Goal: Download file/media

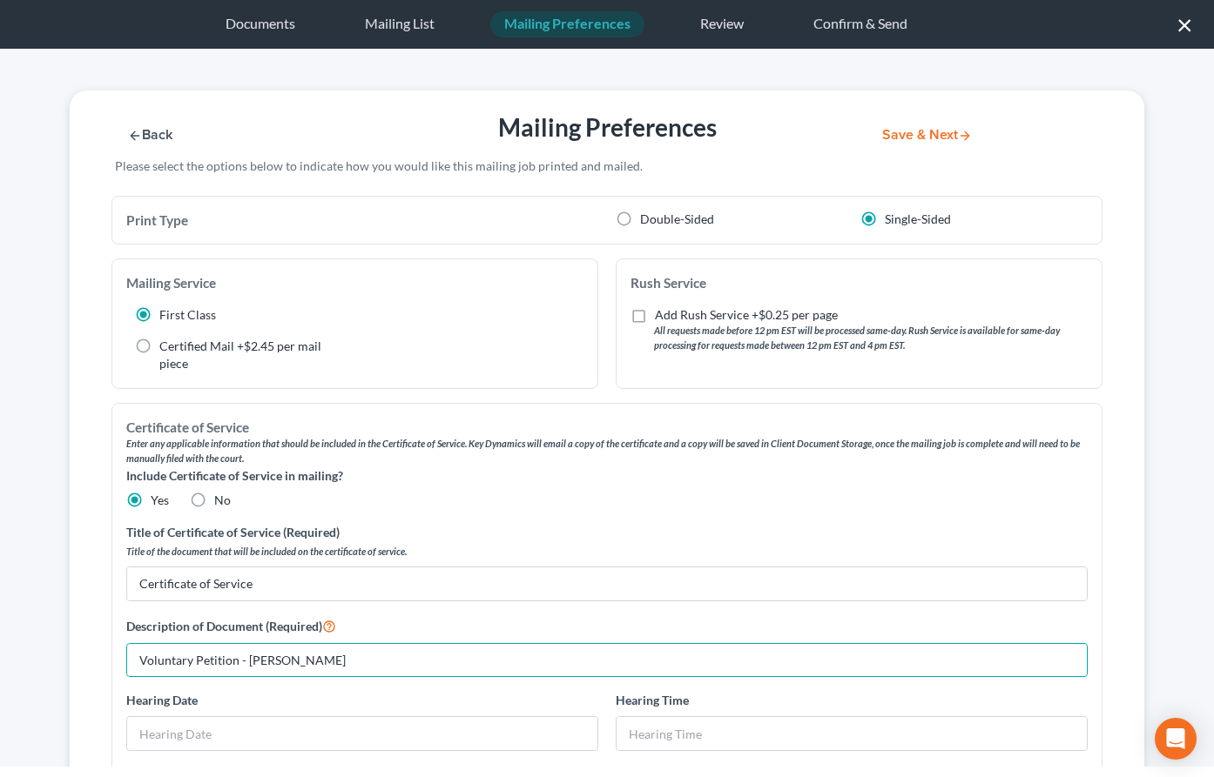
select select "35"
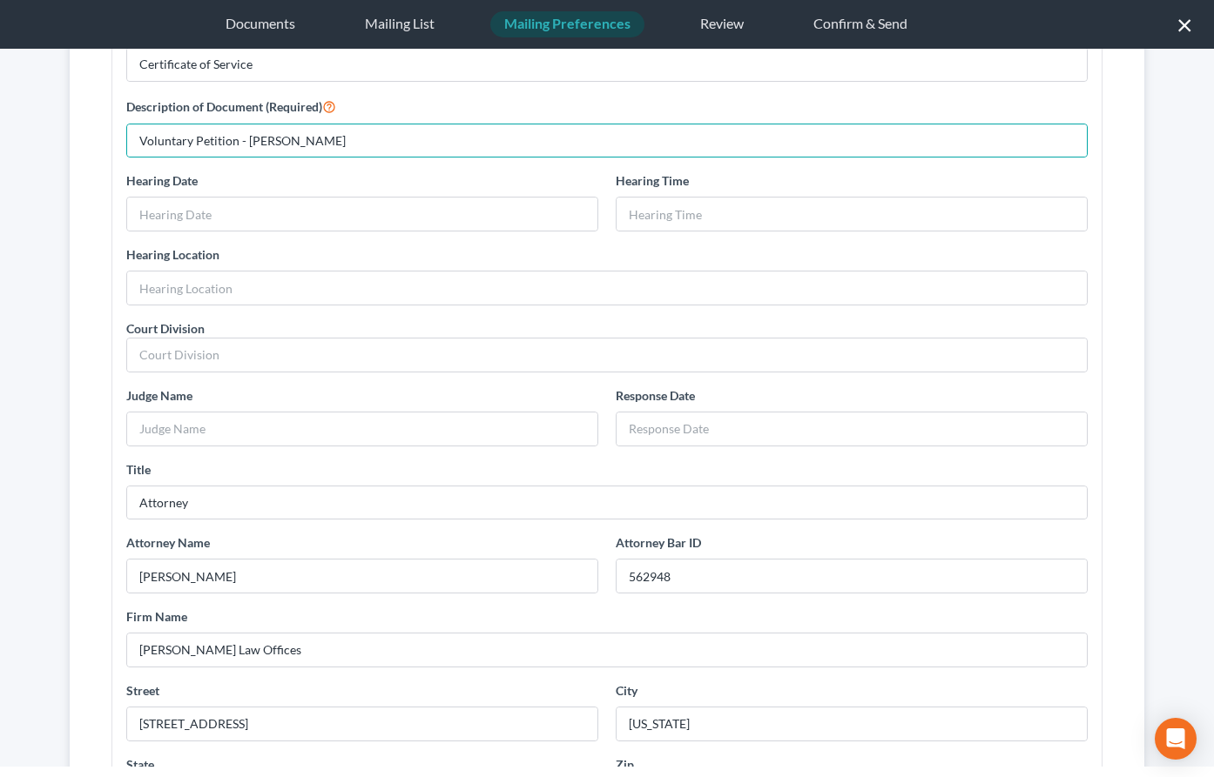
scroll to position [494, 0]
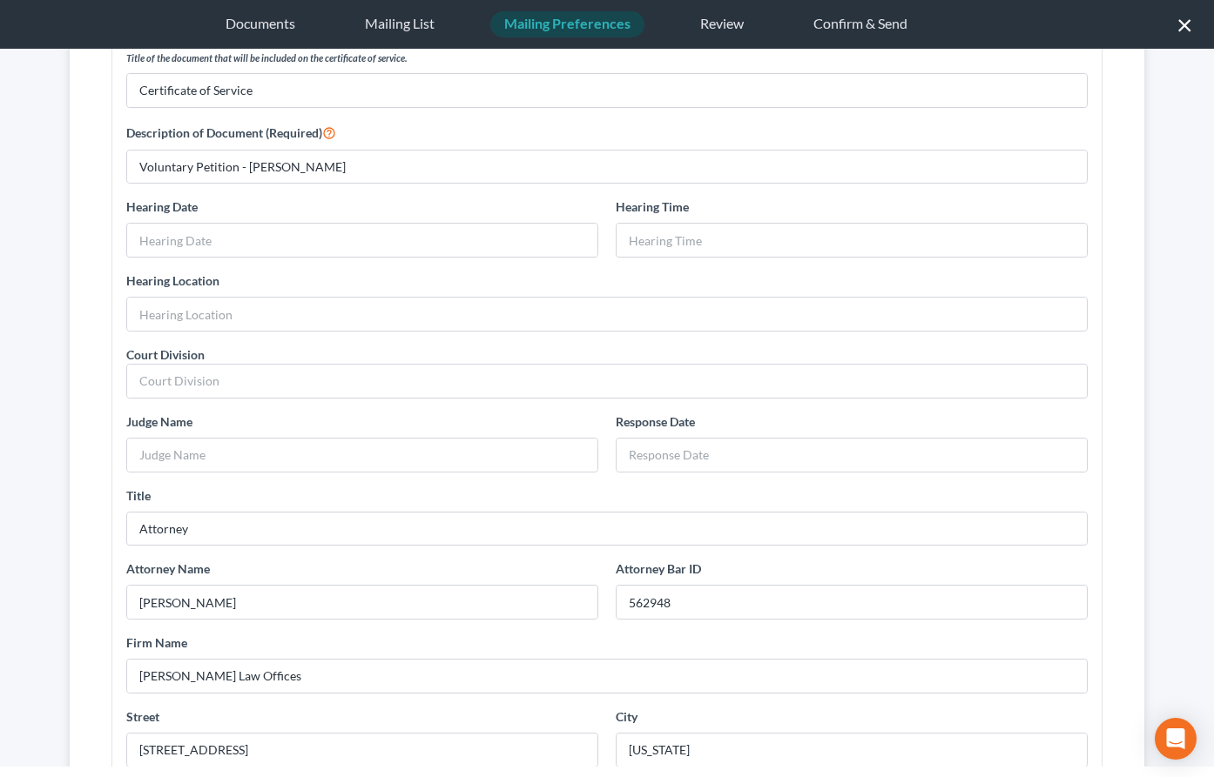
click at [1185, 25] on button "×" at bounding box center [1184, 24] width 17 height 28
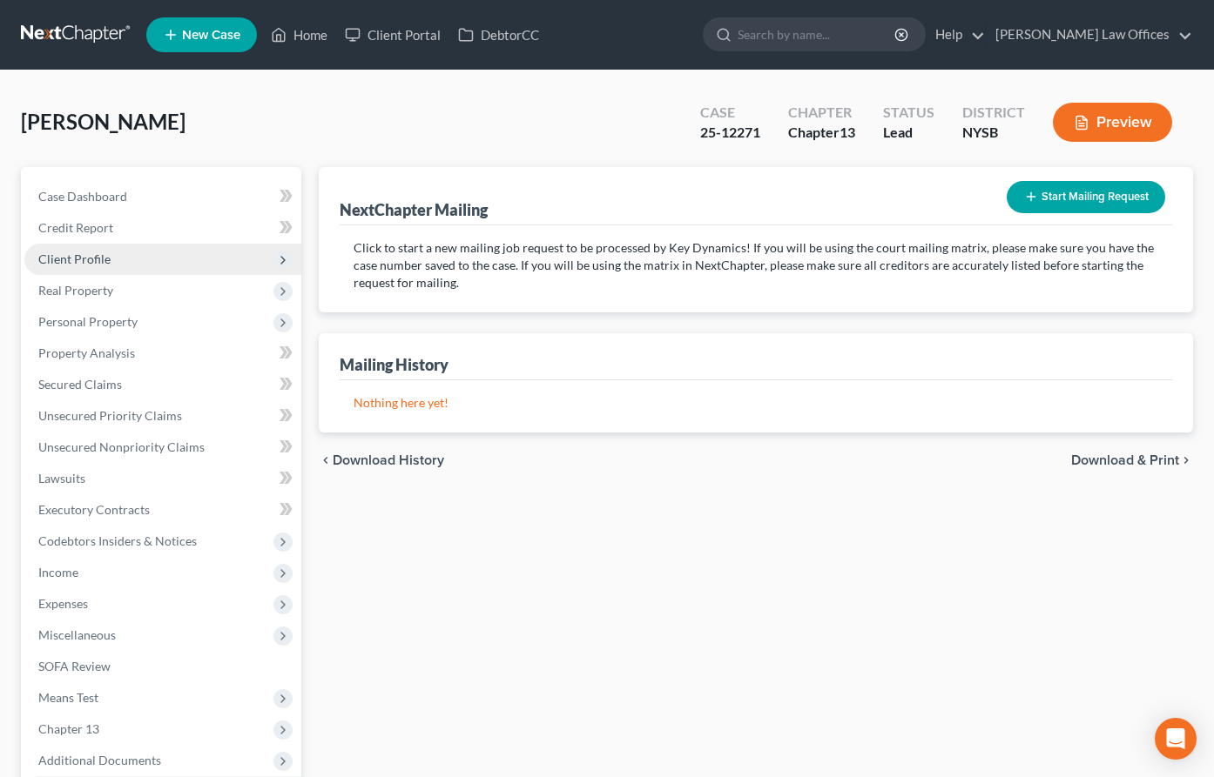
scroll to position [209, 0]
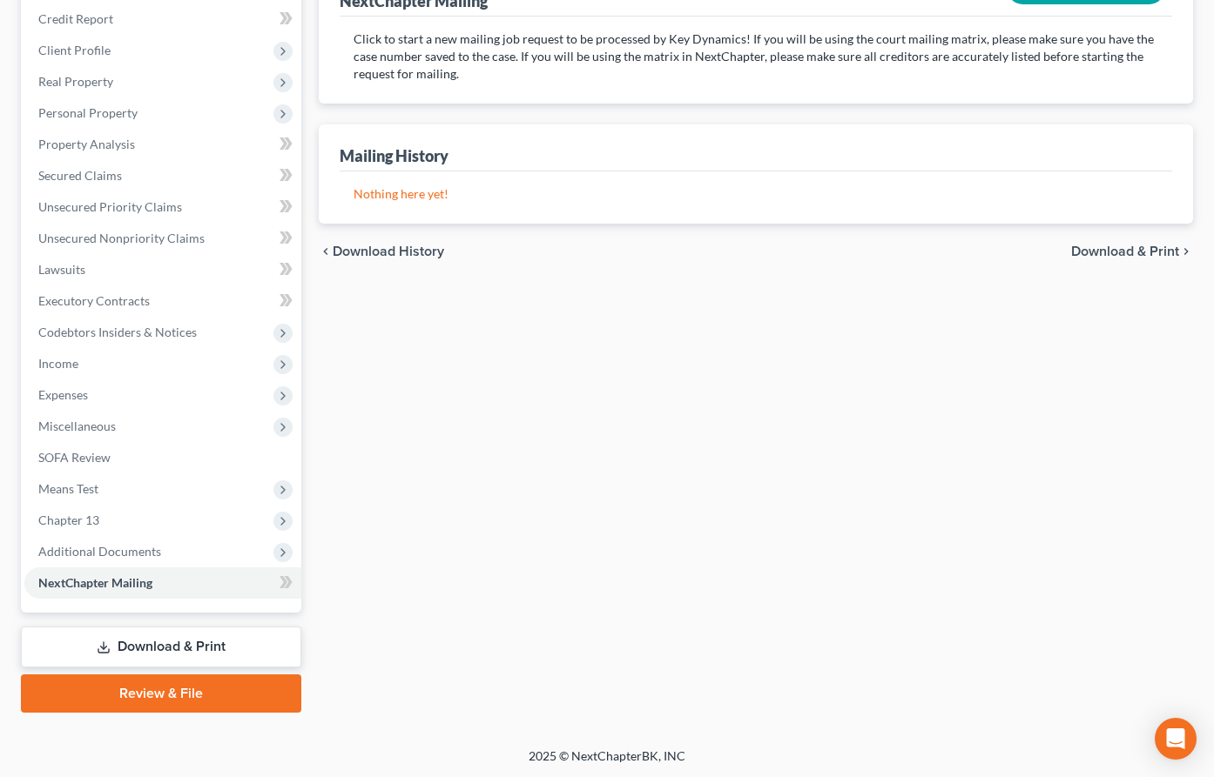
click at [154, 648] on link "Download & Print" at bounding box center [161, 647] width 280 height 41
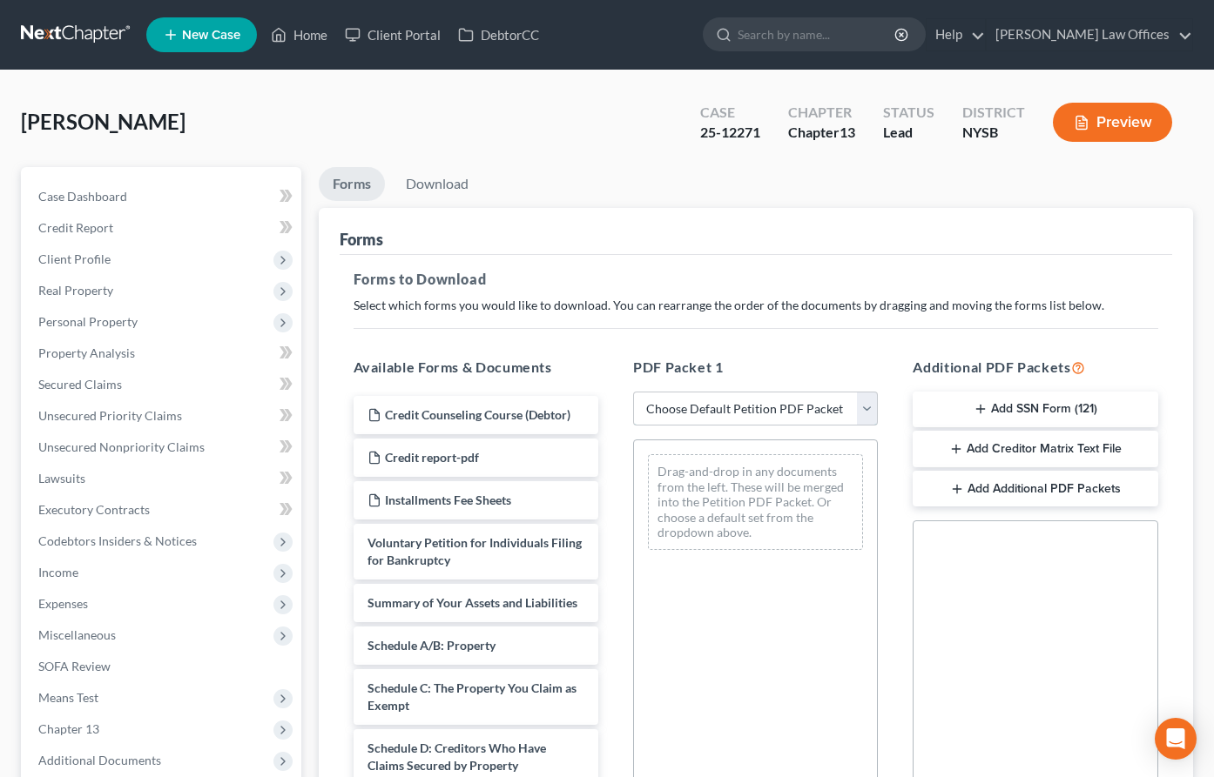
click at [871, 408] on select "Choose Default Petition PDF Packet Complete Bankruptcy Petition (all forms and …" at bounding box center [755, 409] width 245 height 35
select select "1"
click at [633, 392] on select "Choose Default Petition PDF Packet Complete Bankruptcy Petition (all forms and …" at bounding box center [755, 409] width 245 height 35
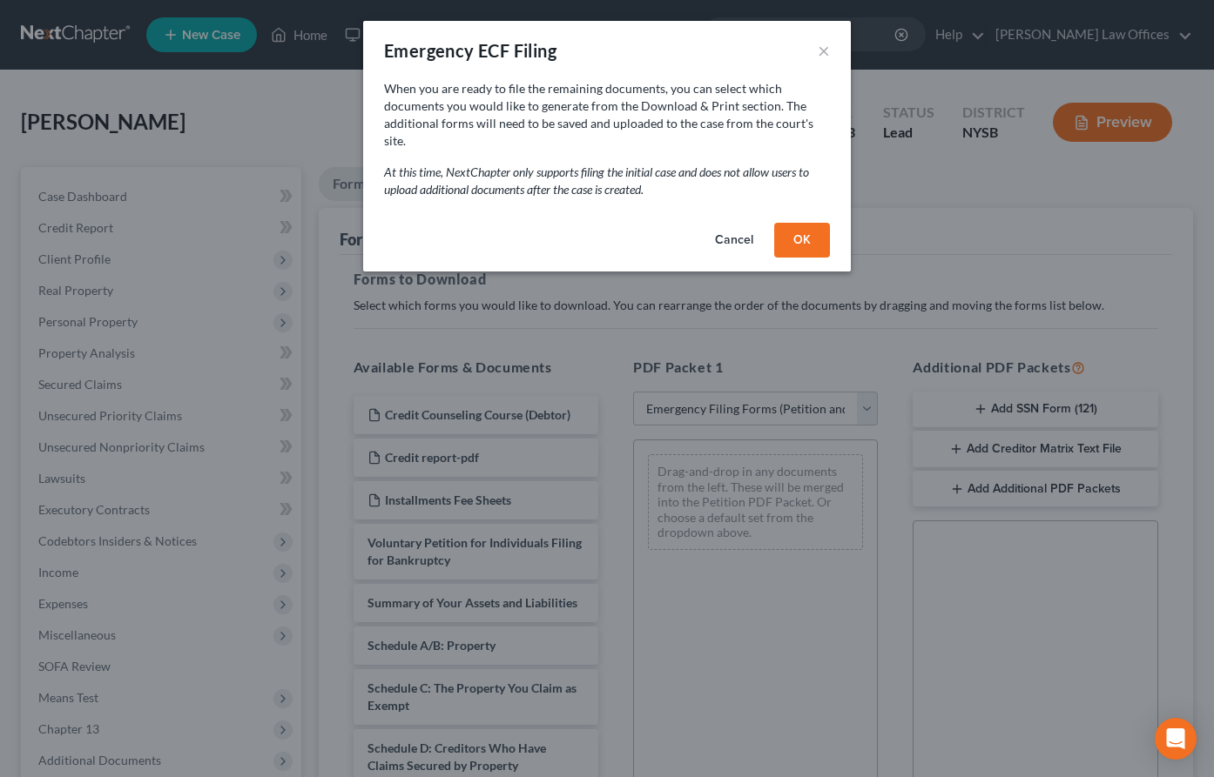
click at [796, 223] on button "OK" at bounding box center [802, 240] width 56 height 35
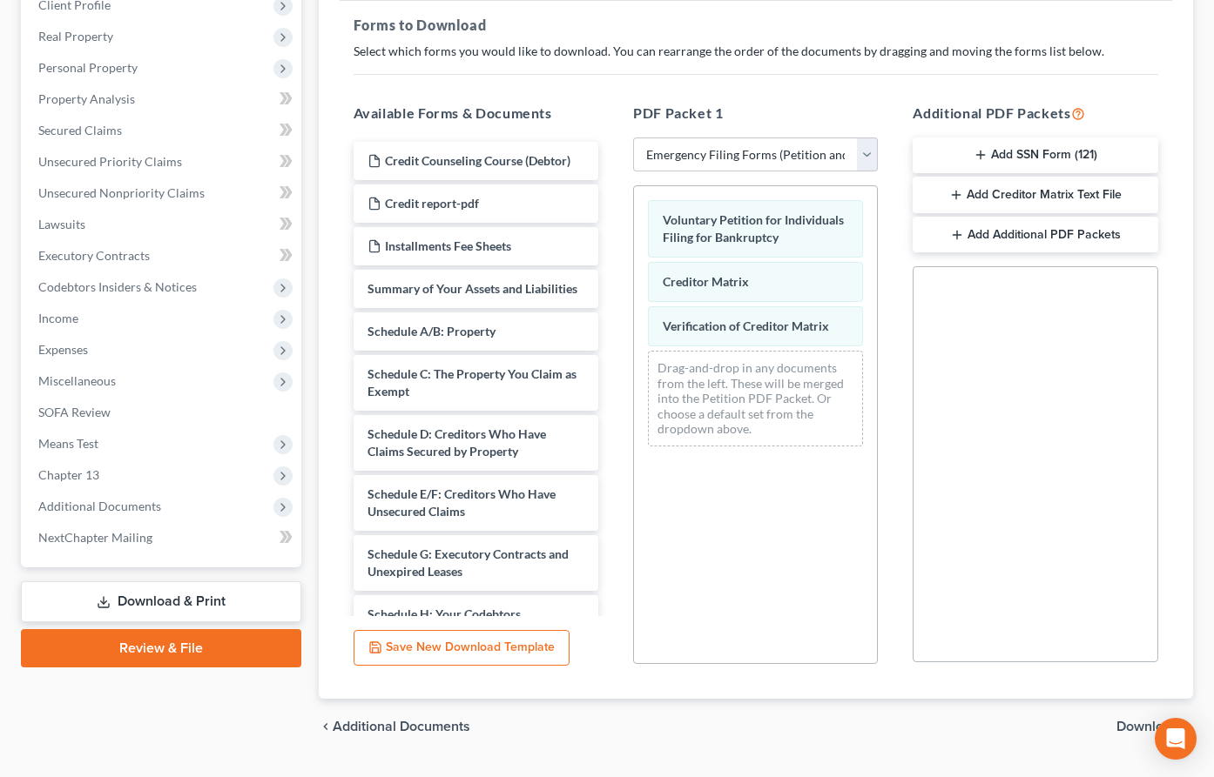
scroll to position [272, 0]
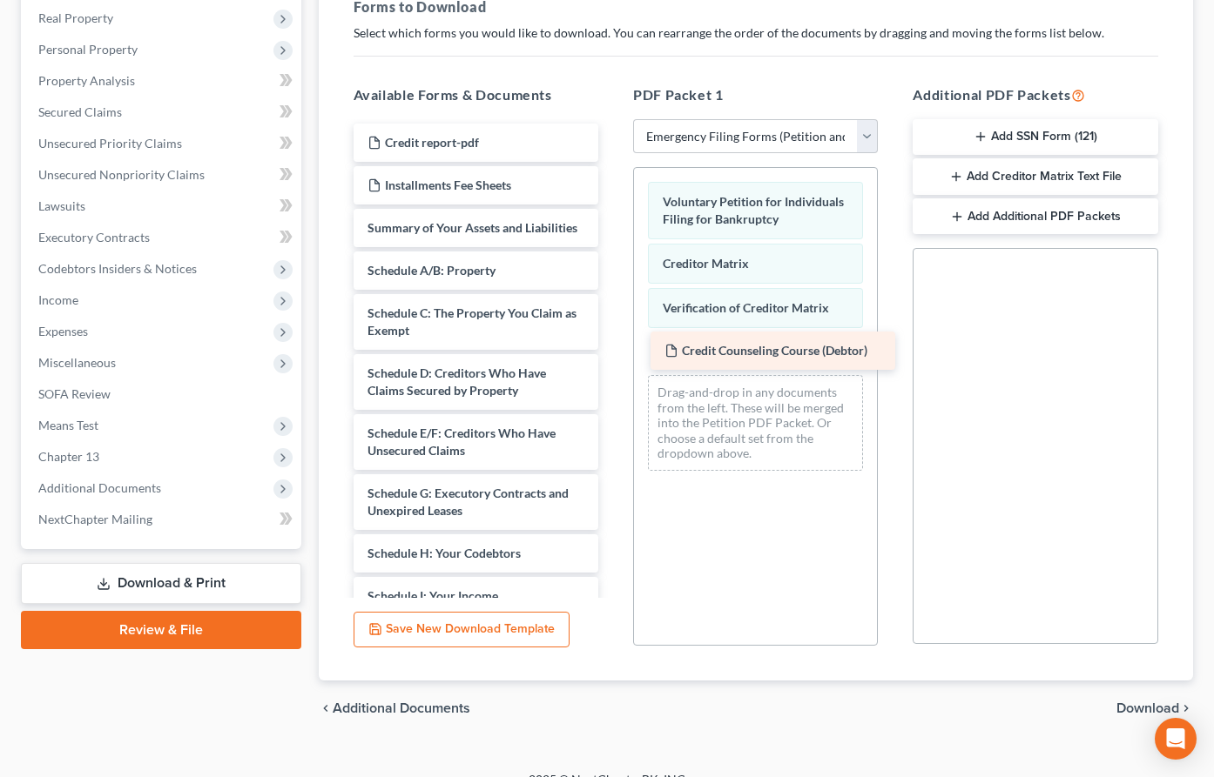
drag, startPoint x: 446, startPoint y: 145, endPoint x: 743, endPoint y: 353, distance: 363.0
click at [612, 353] on div "Credit Counseling Course (Debtor) Credit Counseling Course (Debtor) Credit repo…" at bounding box center [476, 532] width 272 height 817
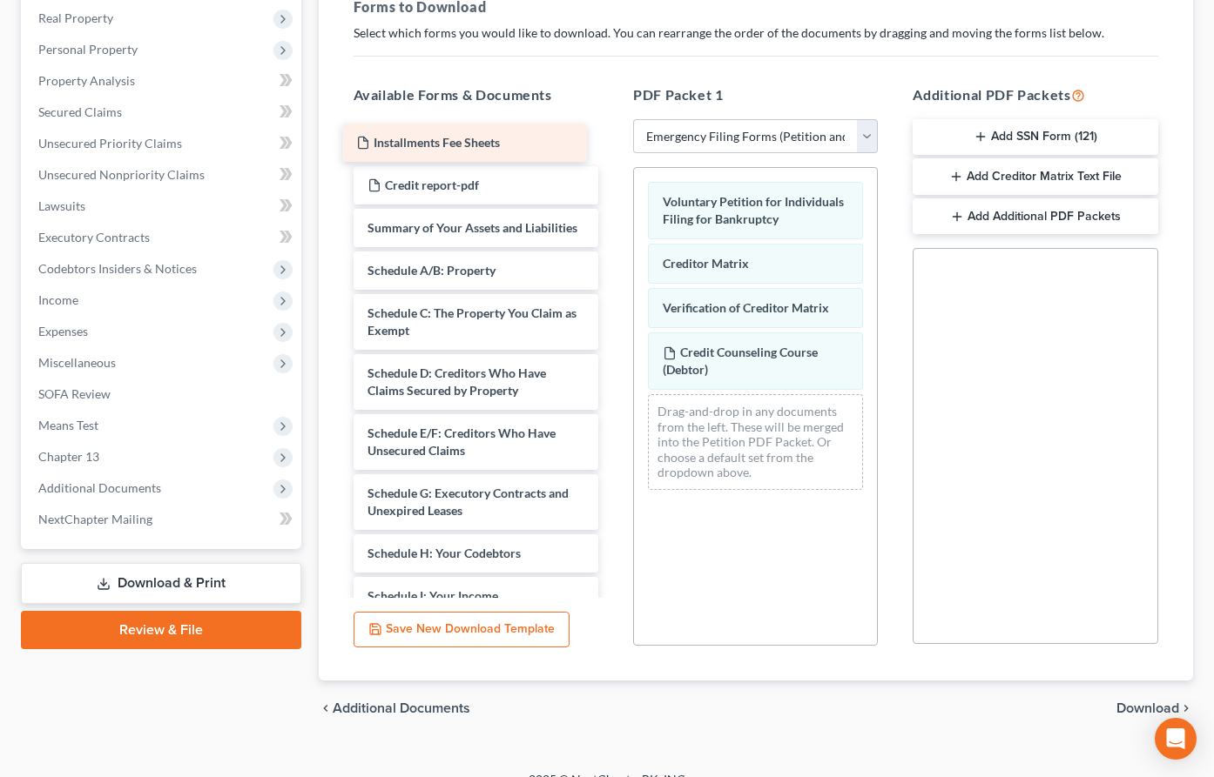
drag, startPoint x: 454, startPoint y: 187, endPoint x: 441, endPoint y: 145, distance: 43.5
click at [441, 145] on div "Installments Fee Sheets Installments Fee Sheets Credit report-pdf Installments …" at bounding box center [476, 532] width 272 height 817
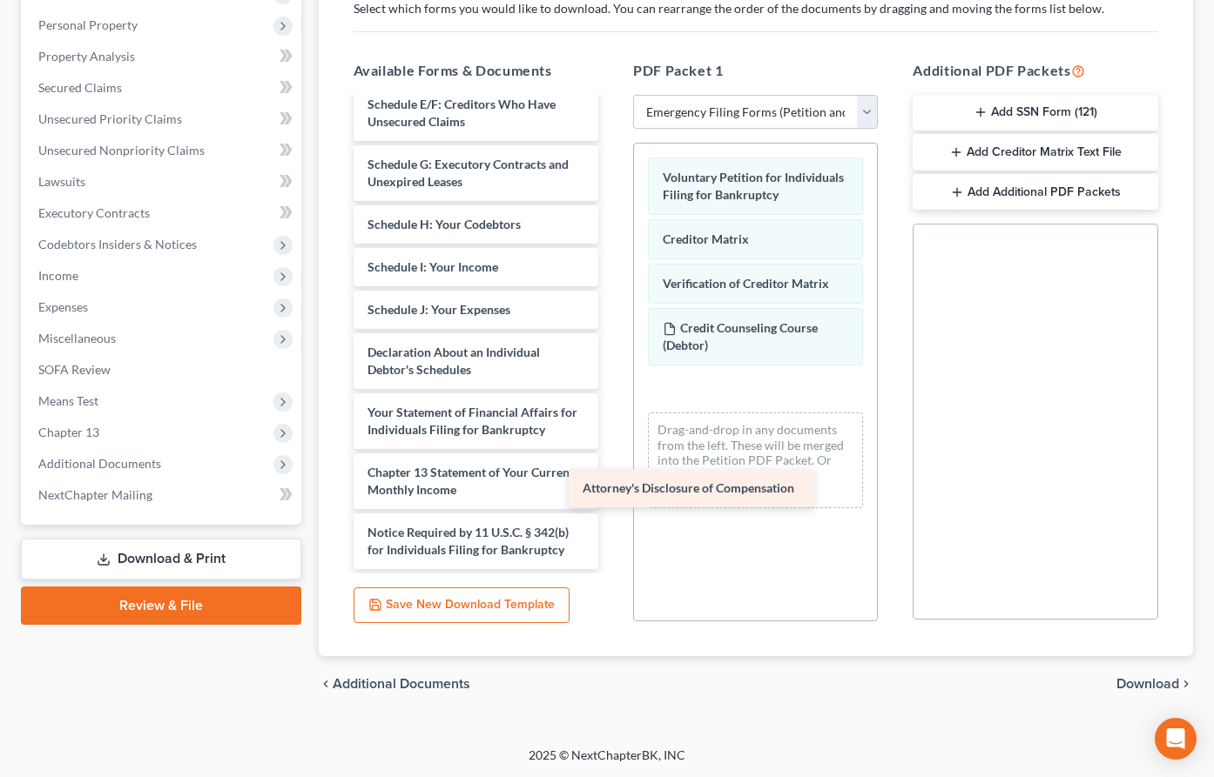
scroll to position [305, 0]
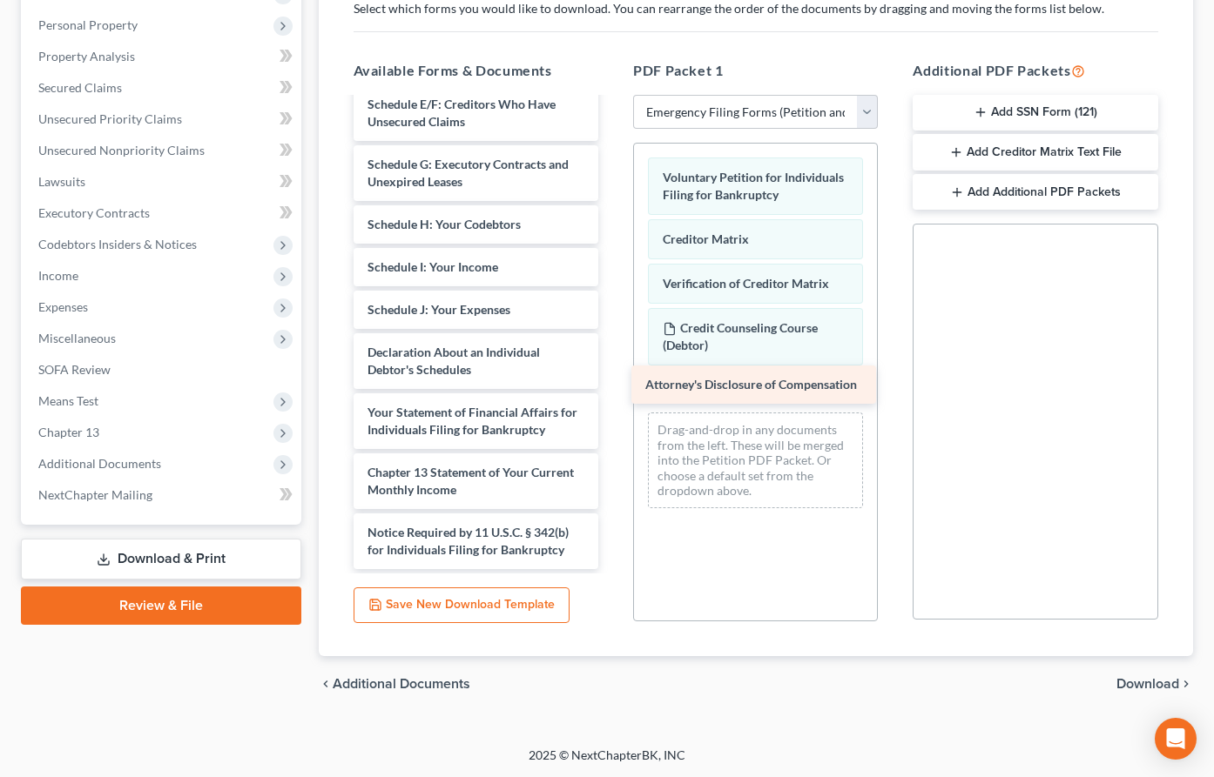
drag, startPoint x: 467, startPoint y: 547, endPoint x: 744, endPoint y: 383, distance: 321.6
click at [612, 383] on div "Attorney's Disclosure of Compensation Installments Fee Sheets Credit report-pdf…" at bounding box center [476, 182] width 272 height 775
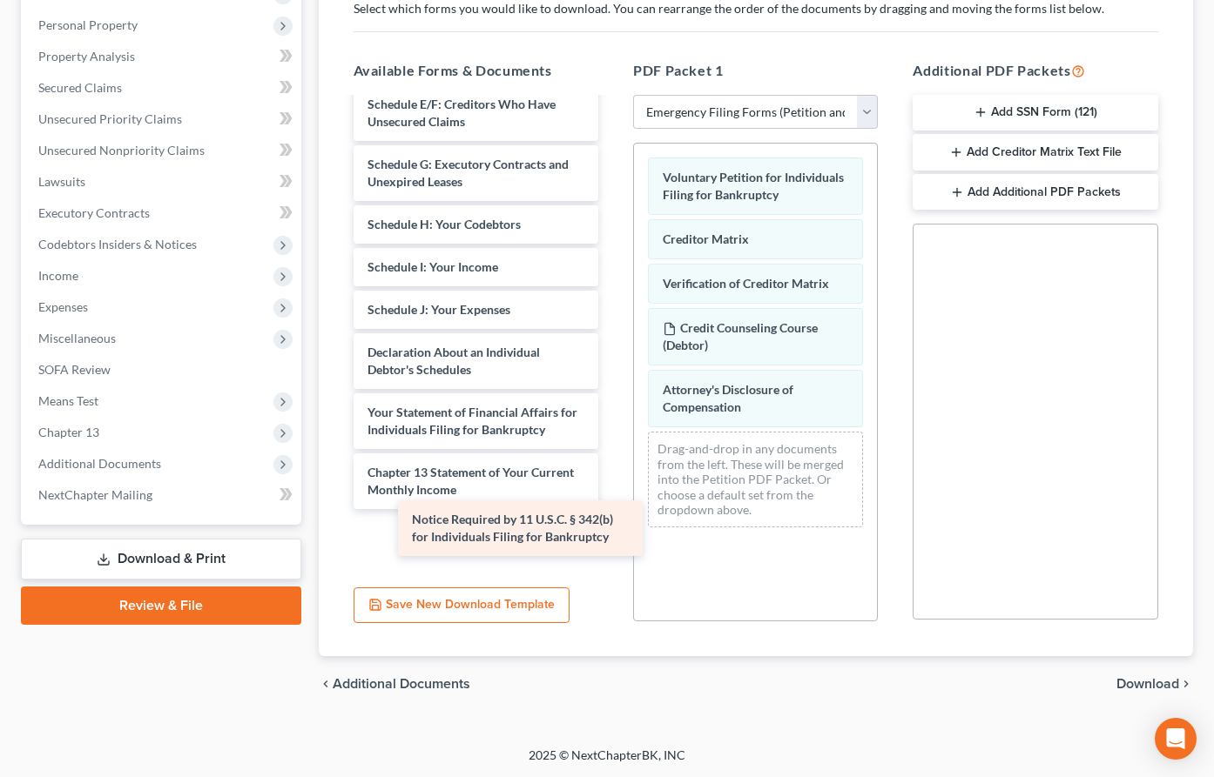
scroll to position [245, 0]
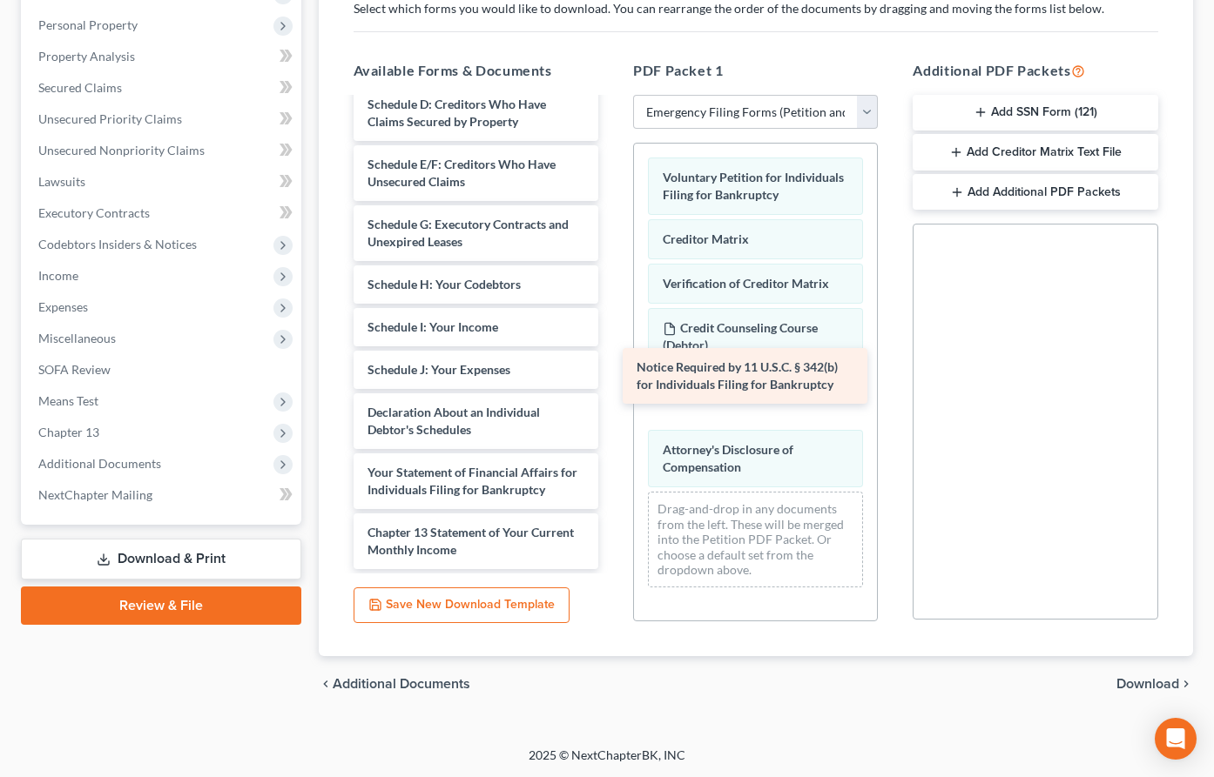
drag, startPoint x: 460, startPoint y: 538, endPoint x: 729, endPoint y: 375, distance: 314.4
click at [612, 374] on div "Notice Required by 11 U.S.C. § 342(b) for Individuals Filing for Bankruptcy Ins…" at bounding box center [476, 212] width 272 height 715
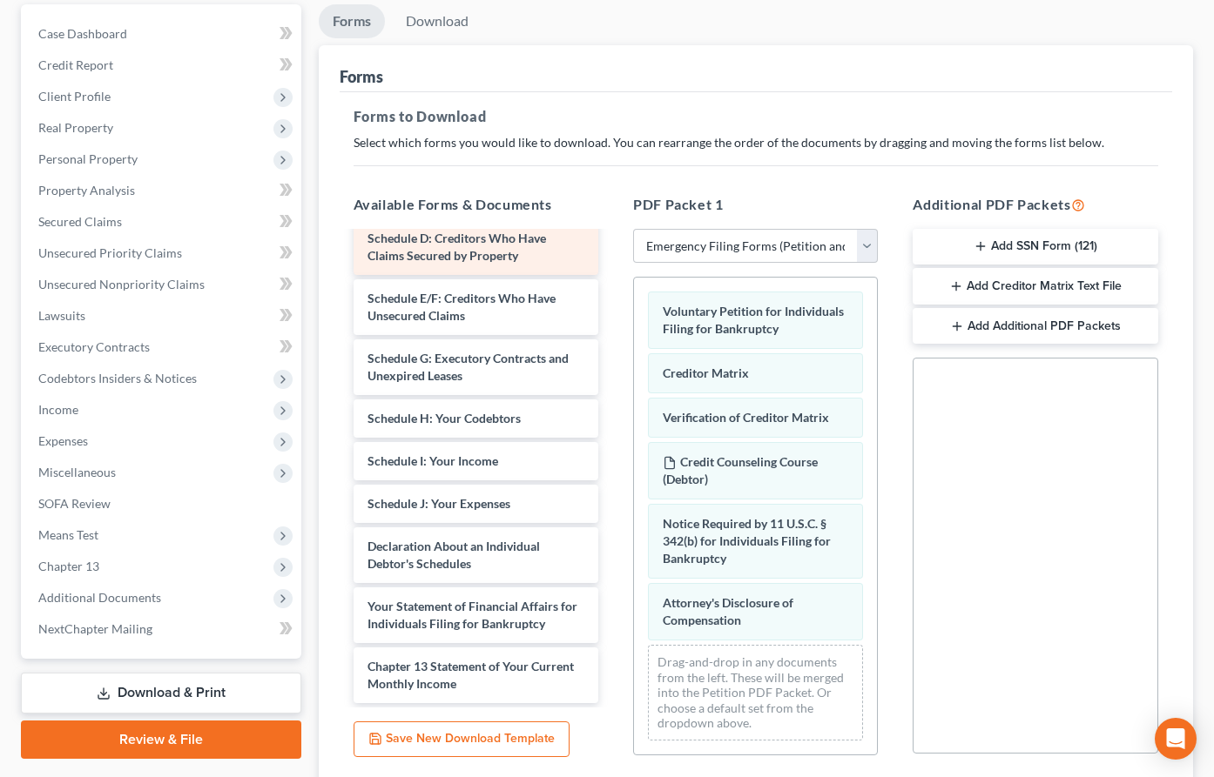
scroll to position [205, 0]
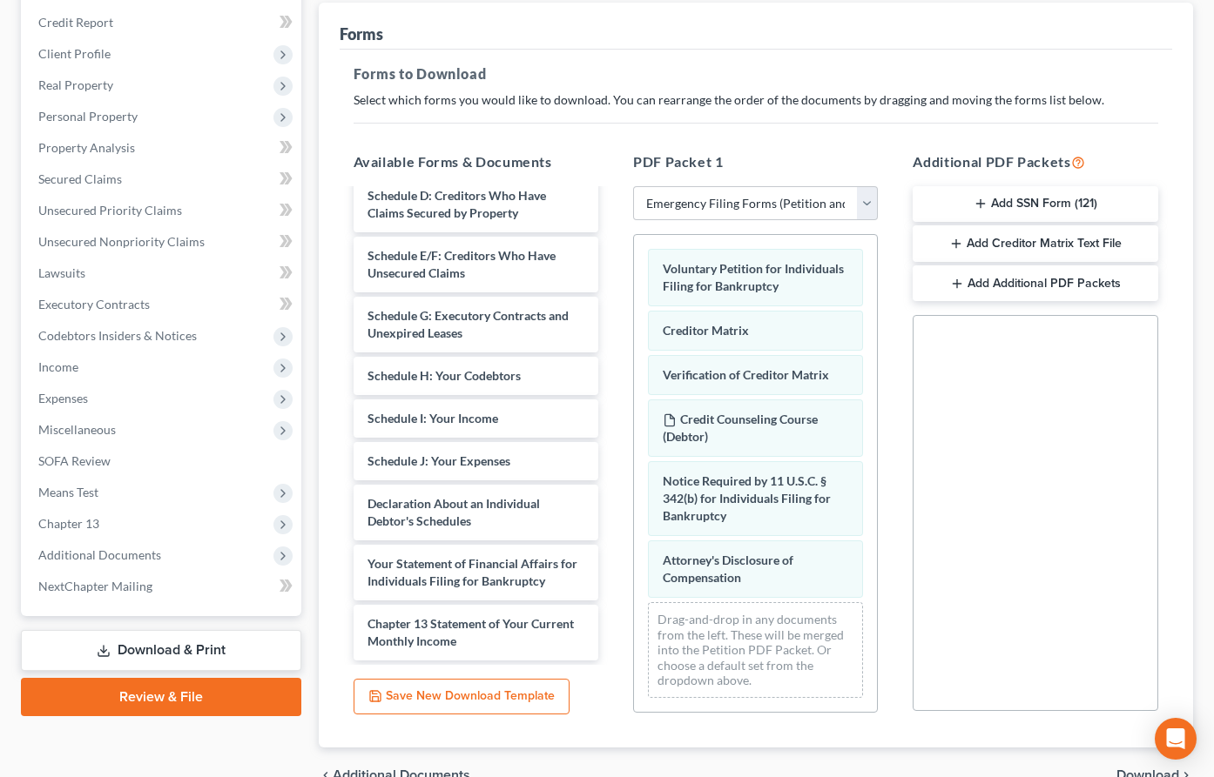
click at [185, 646] on link "Download & Print" at bounding box center [161, 650] width 280 height 41
click at [155, 653] on link "Download & Print" at bounding box center [161, 650] width 280 height 41
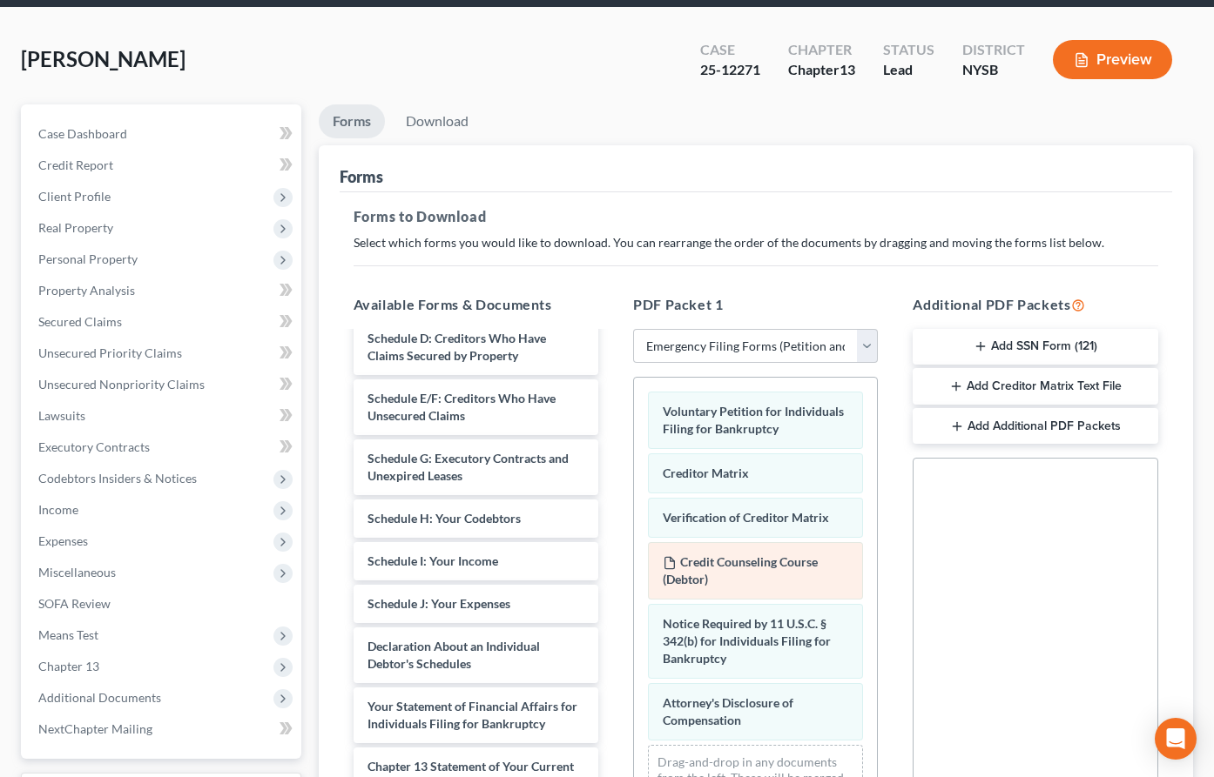
scroll to position [47, 0]
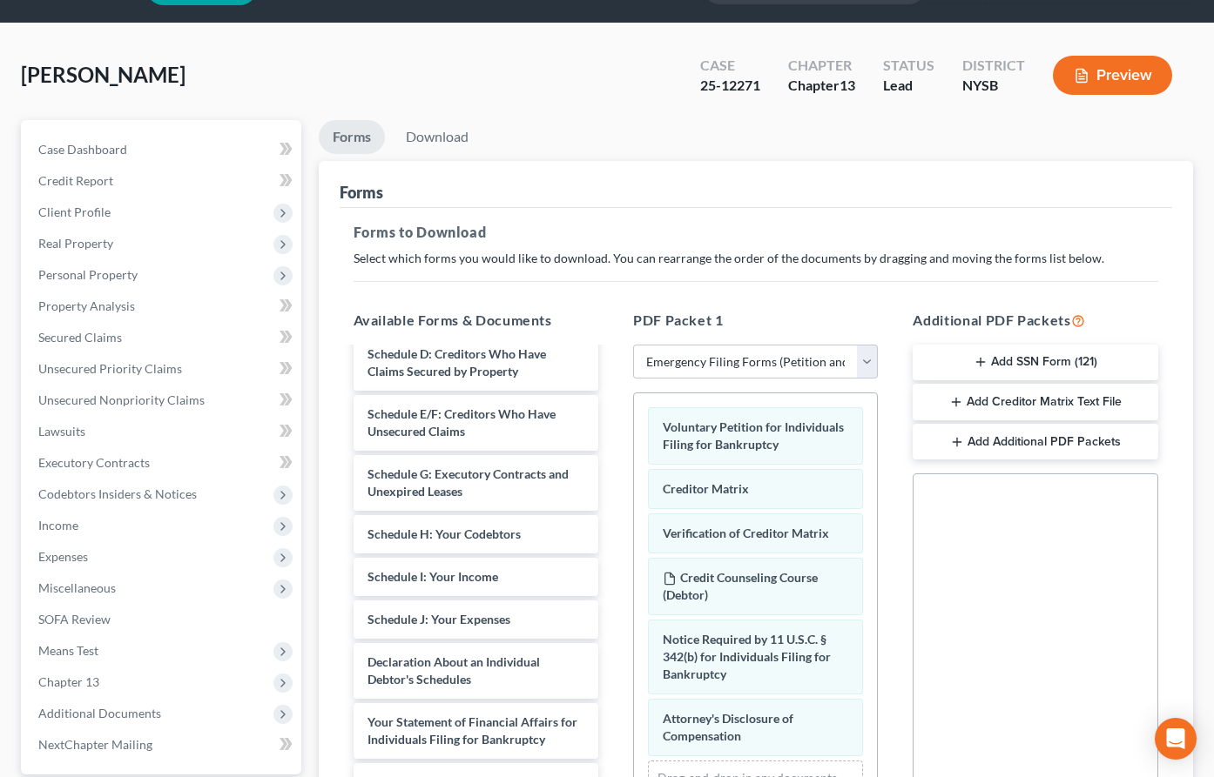
click at [1103, 73] on button "Preview" at bounding box center [1112, 75] width 119 height 39
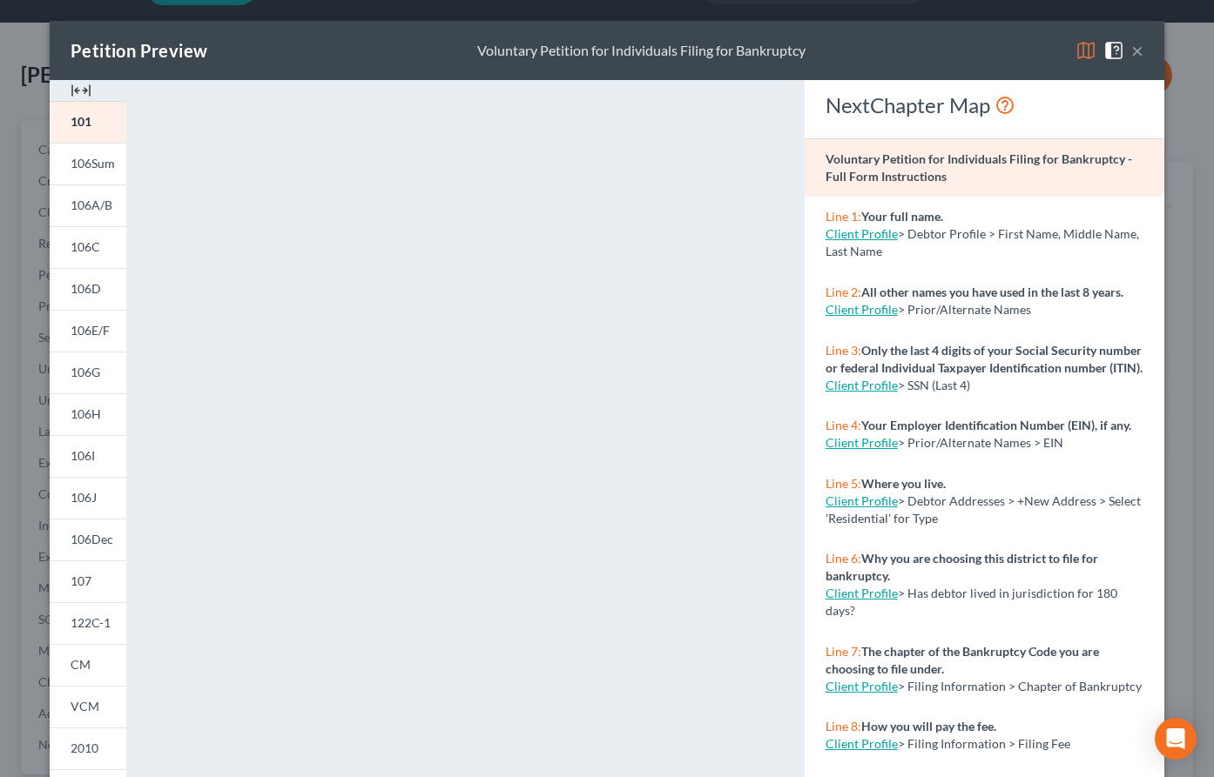
click at [1079, 52] on img at bounding box center [1085, 50] width 21 height 21
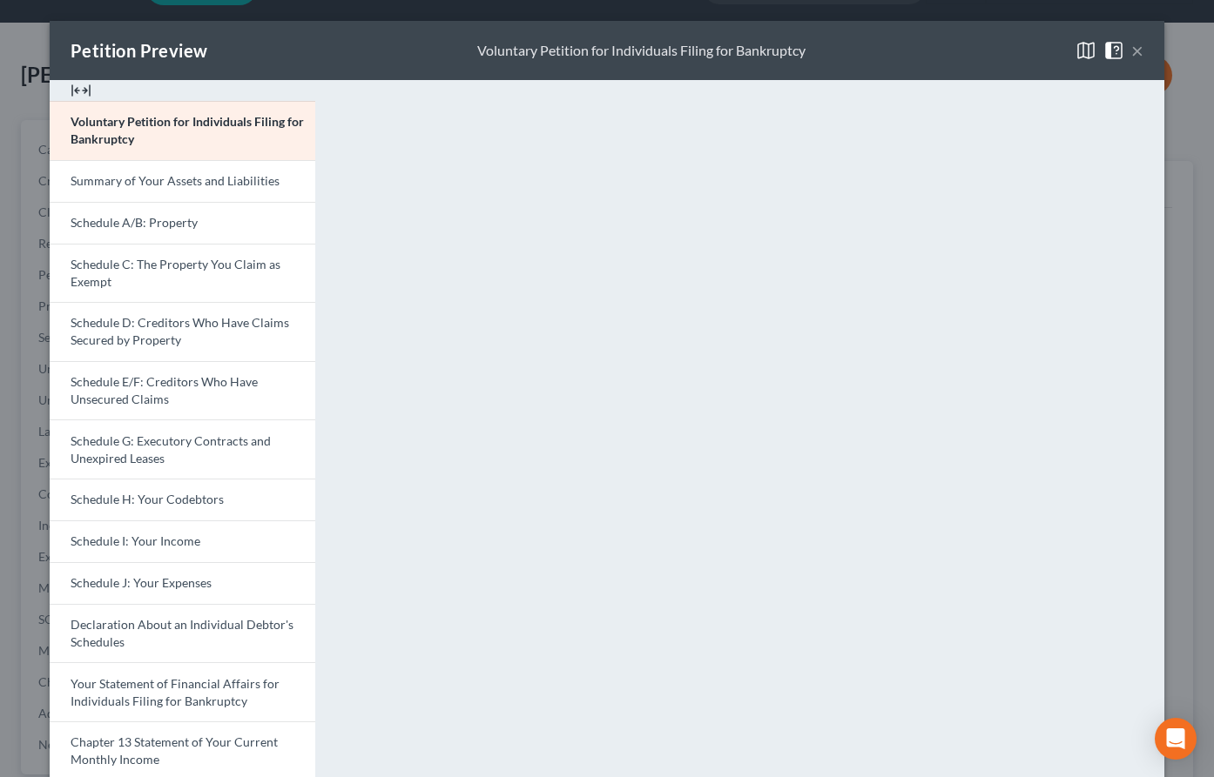
click at [1084, 44] on img at bounding box center [1085, 50] width 21 height 21
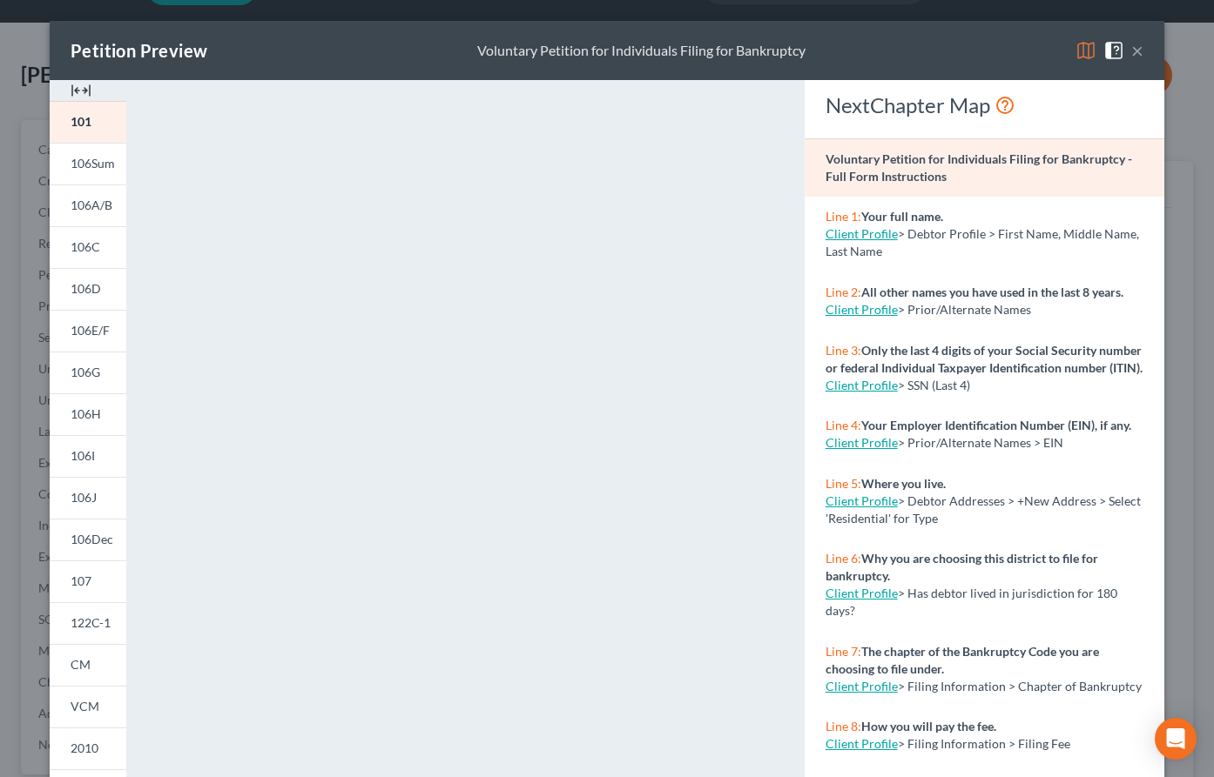
click at [1136, 53] on button "×" at bounding box center [1137, 50] width 12 height 21
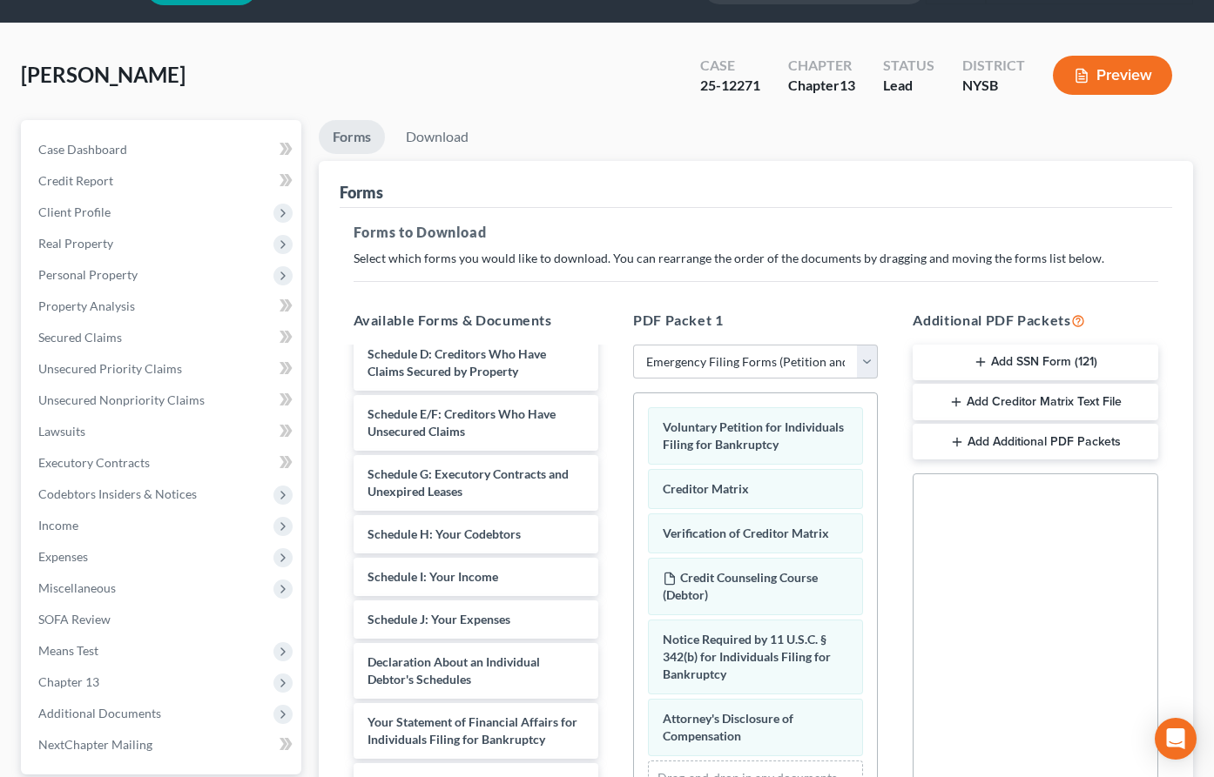
scroll to position [297, 0]
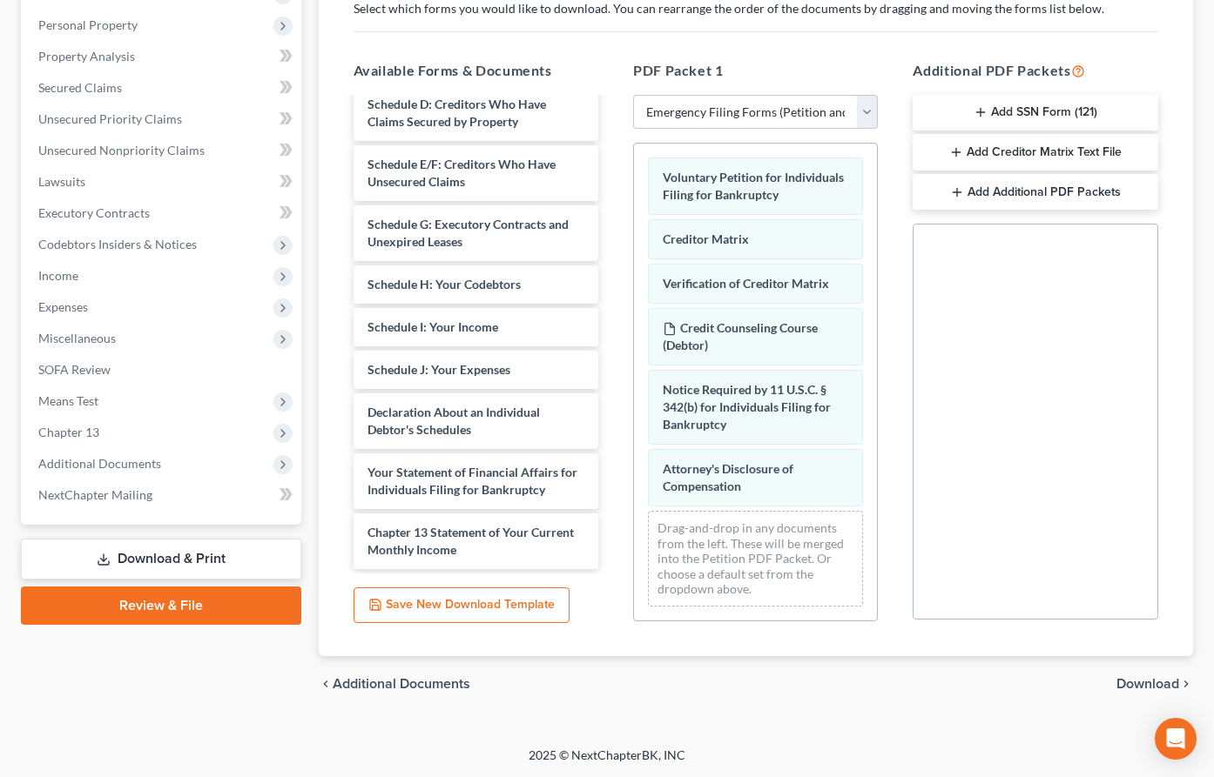
click at [1138, 687] on span "Download" at bounding box center [1147, 684] width 63 height 14
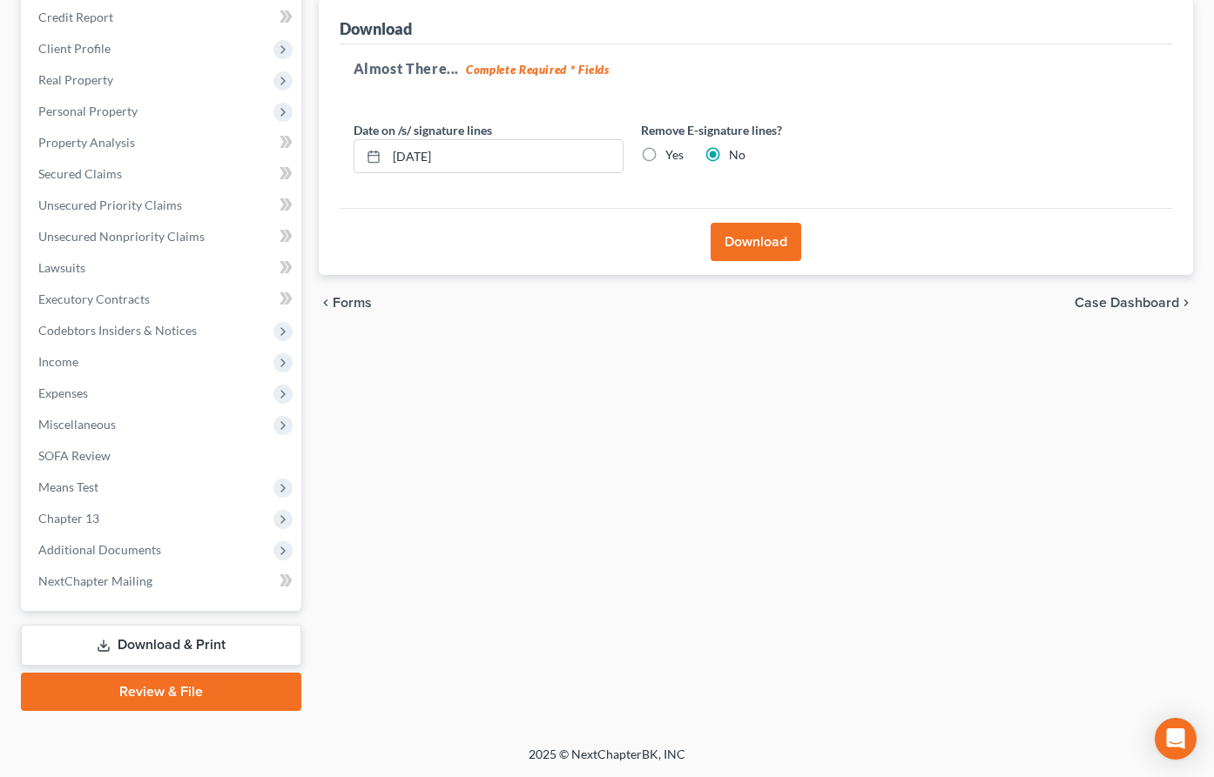
scroll to position [209, 0]
click at [728, 244] on button "Download" at bounding box center [755, 244] width 91 height 38
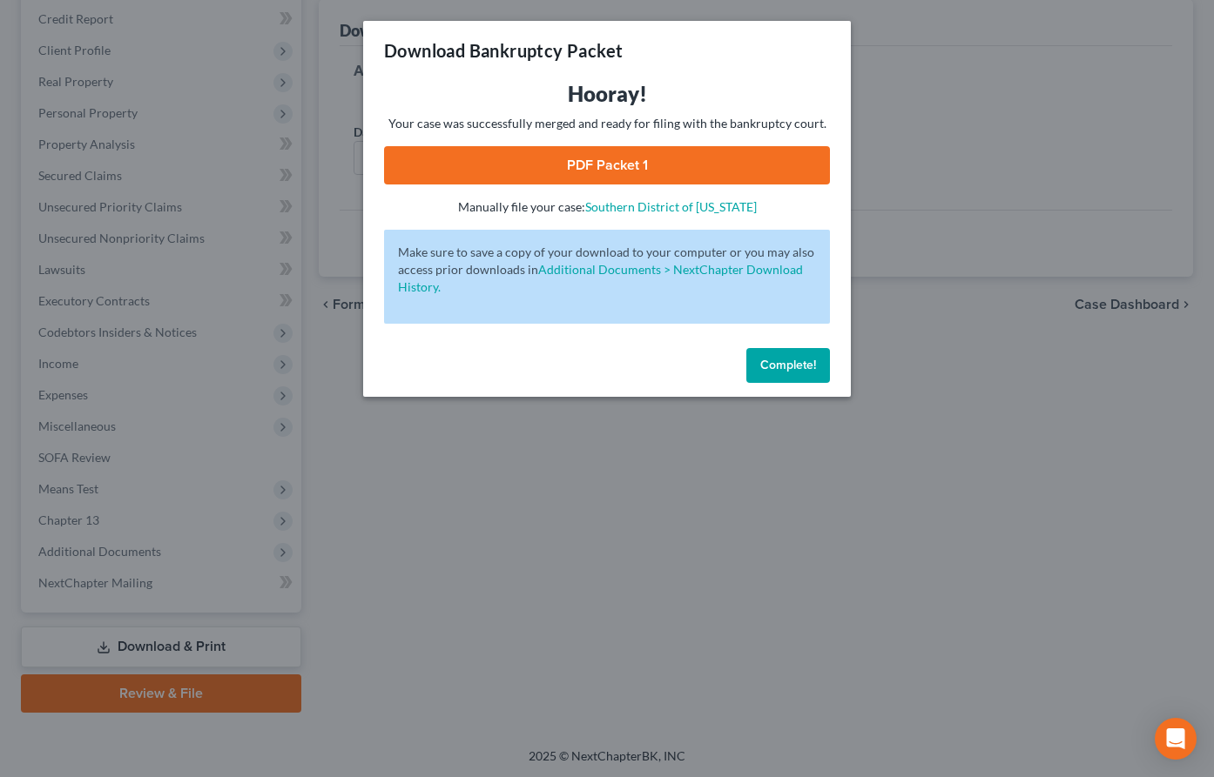
click at [777, 365] on span "Complete!" at bounding box center [788, 365] width 56 height 15
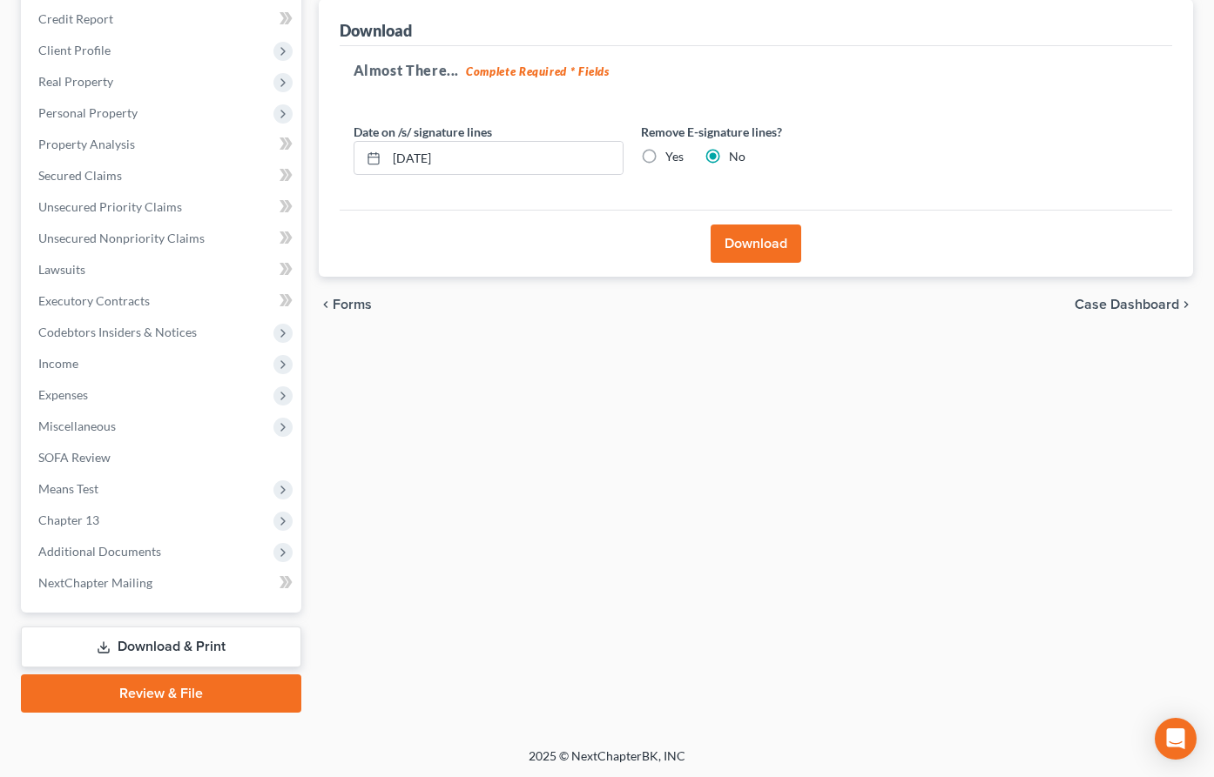
click at [744, 242] on button "Download" at bounding box center [755, 244] width 91 height 38
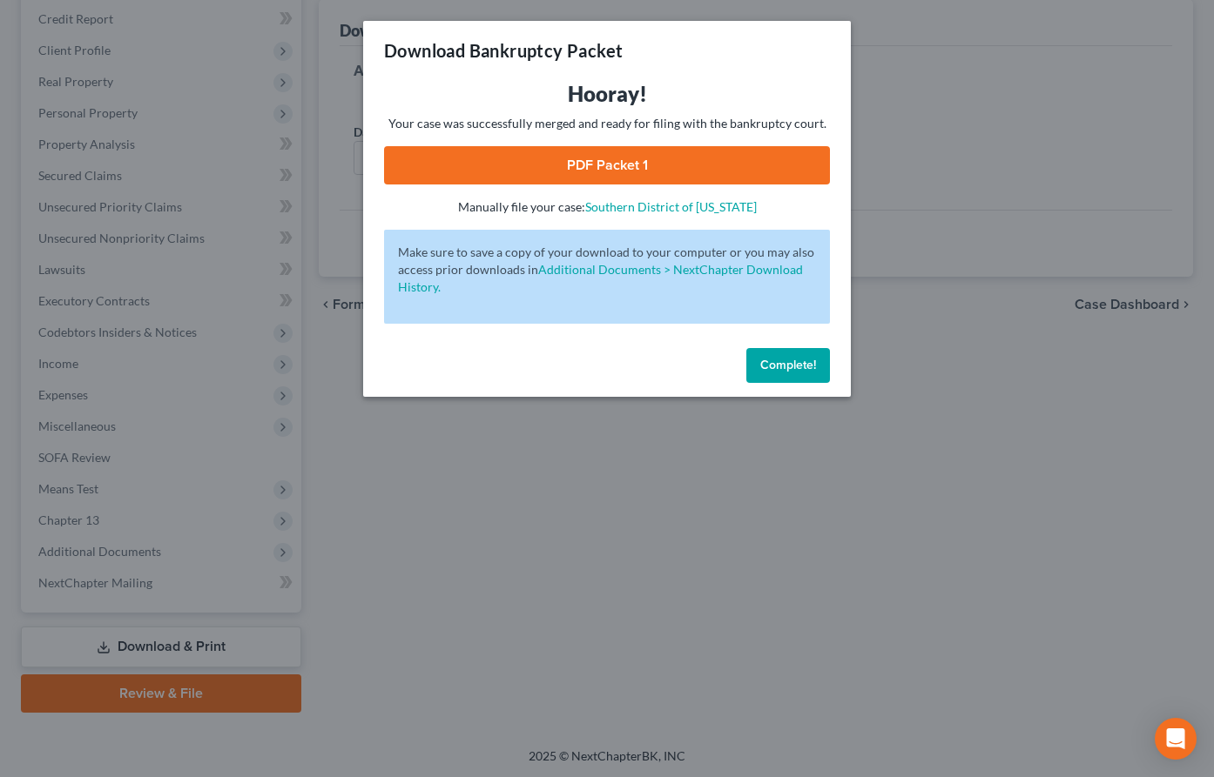
click at [602, 164] on link "PDF Packet 1" at bounding box center [607, 165] width 446 height 38
